Goal: Task Accomplishment & Management: Use online tool/utility

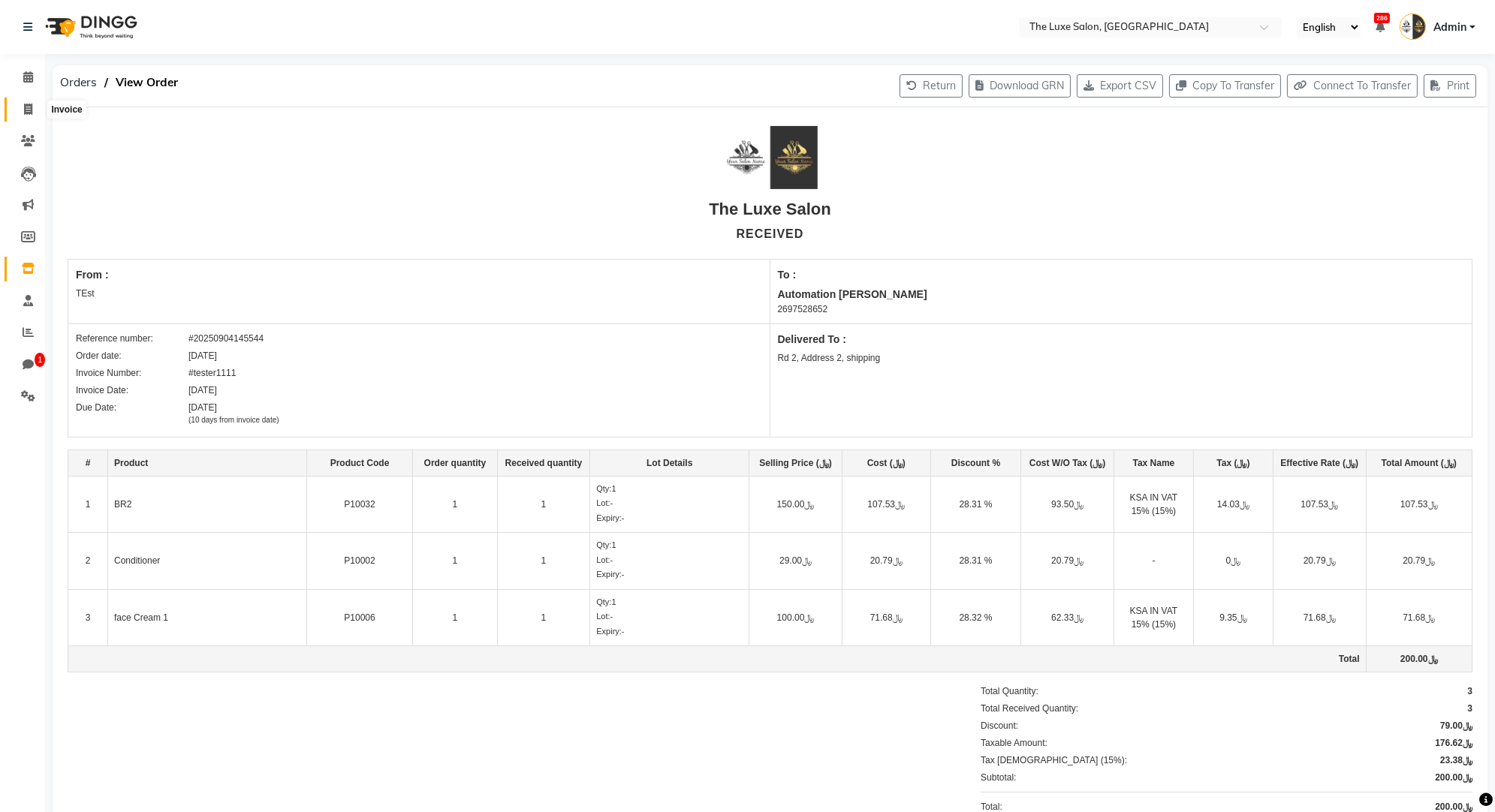
click at [23, 111] on span at bounding box center [28, 109] width 26 height 18
select select "service"
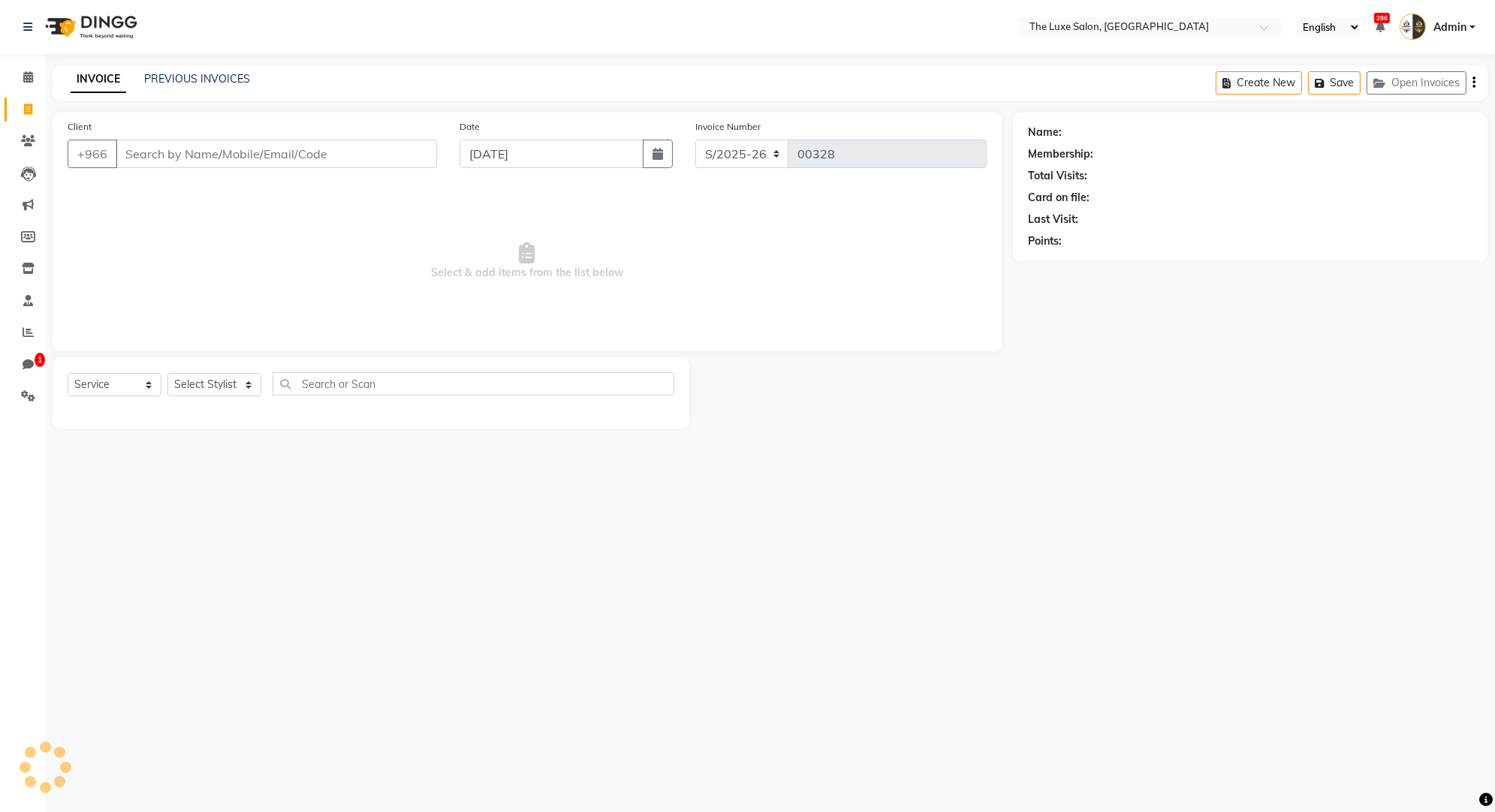
select select "452"
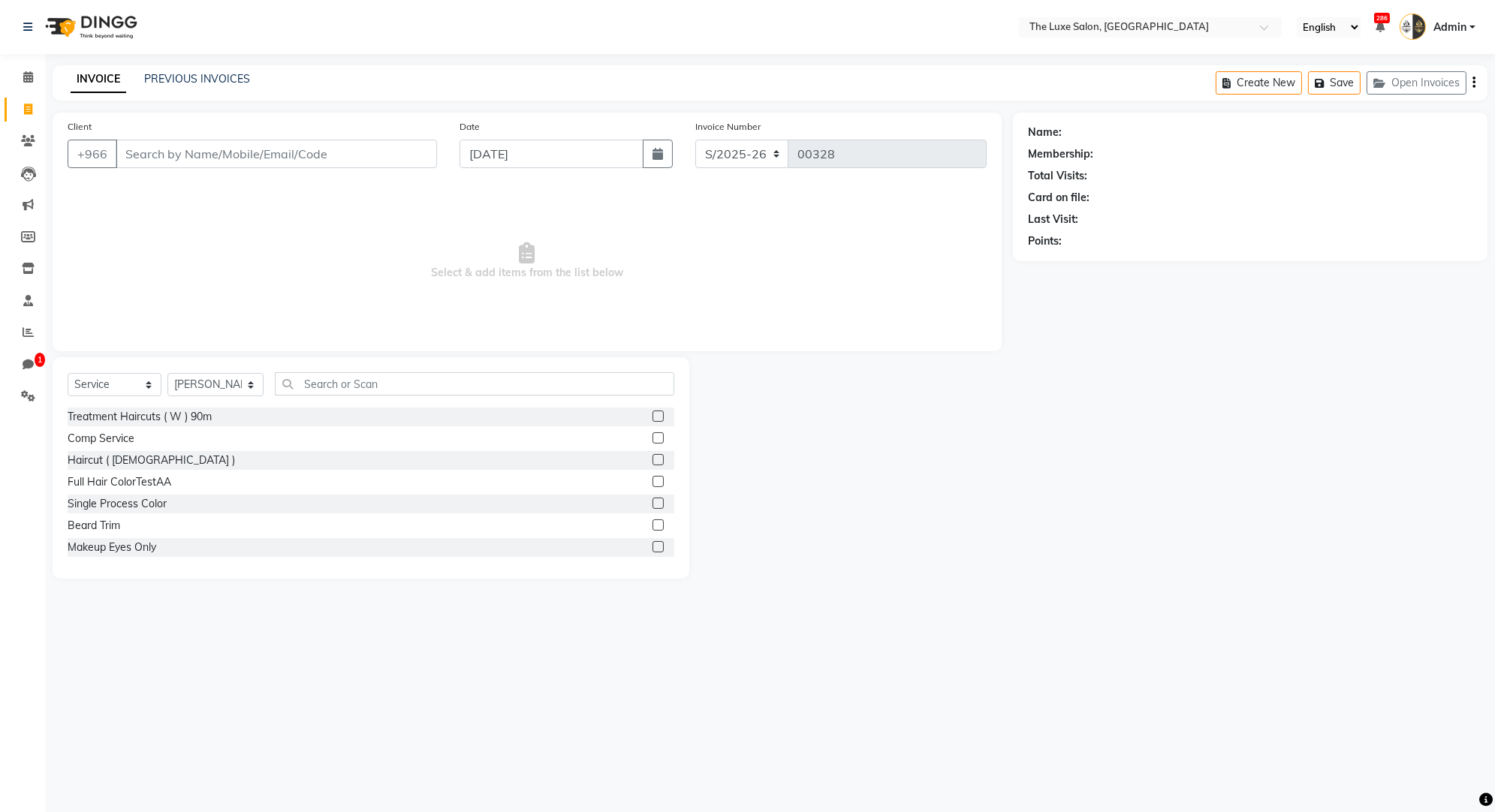
click at [1449, 39] on link "Admin" at bounding box center [1438, 27] width 76 height 24
click at [1400, 105] on link "Sign out" at bounding box center [1398, 108] width 137 height 24
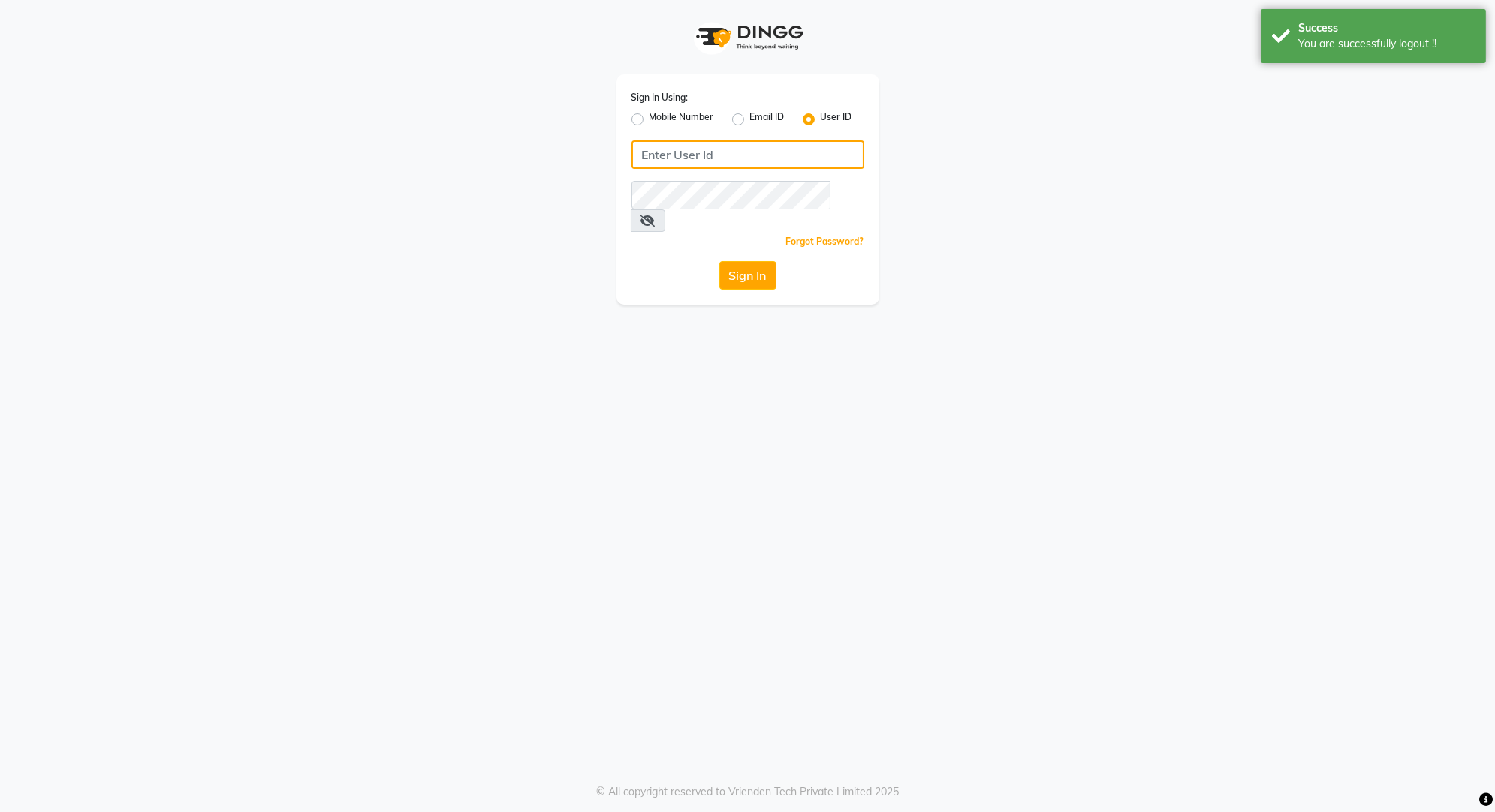
type input "luxesalon"
click at [750, 117] on label "Email ID" at bounding box center [767, 119] width 35 height 18
click at [750, 117] on input "Email ID" at bounding box center [755, 115] width 10 height 10
radio input "true"
radio input "false"
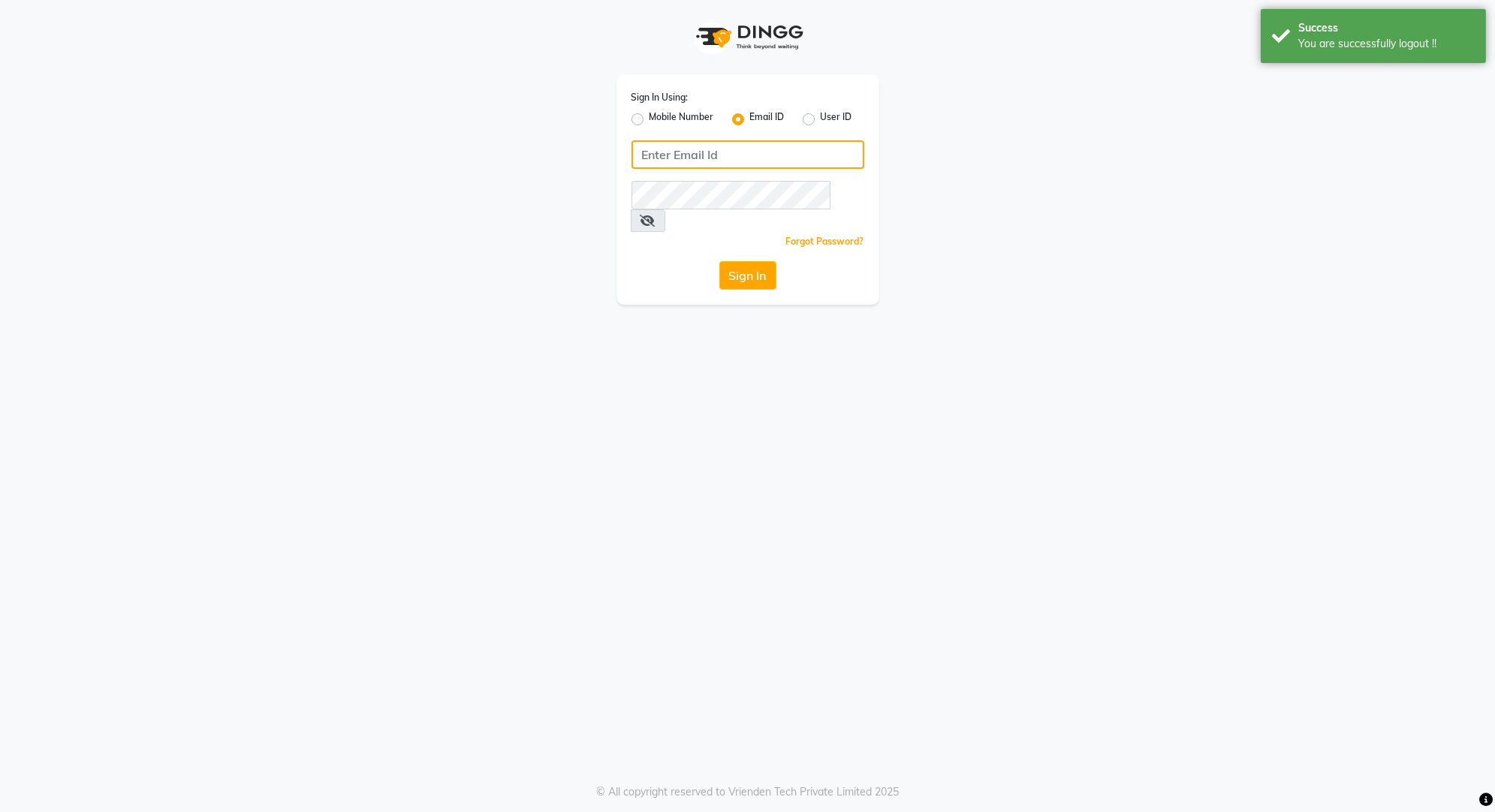
click at [708, 161] on input "Username" at bounding box center [748, 155] width 233 height 29
type input "automation-dnd@gmail.com"
click at [758, 261] on button "Sign In" at bounding box center [748, 275] width 57 height 29
